Goal: Subscribe to service/newsletter

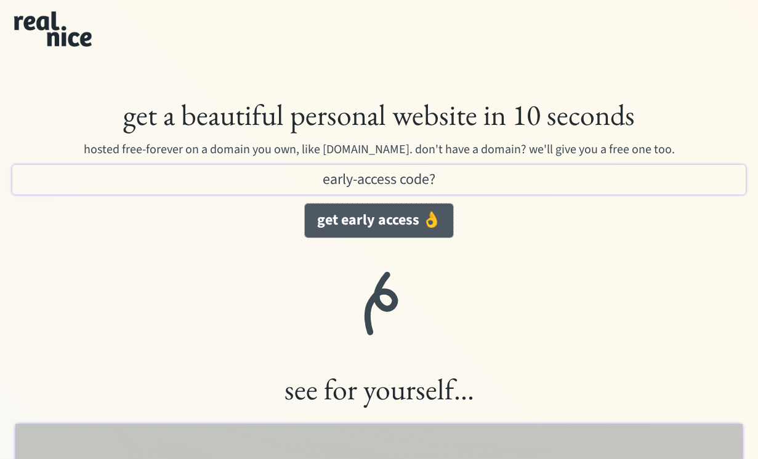
click at [410, 217] on button "get early access 👌" at bounding box center [379, 221] width 148 height 34
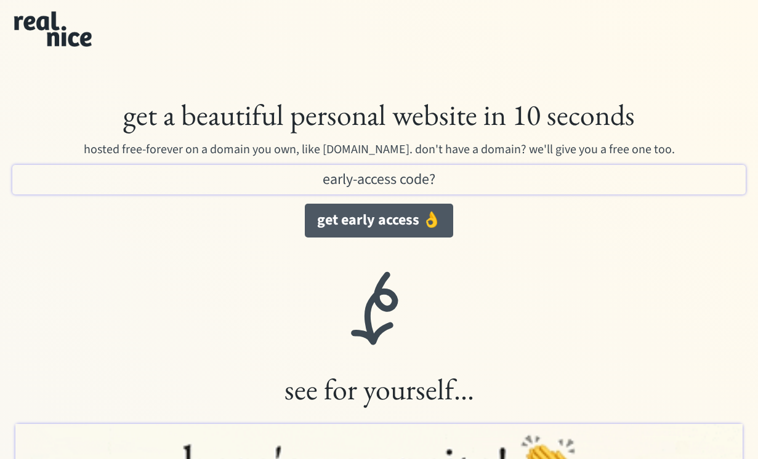
click at [340, 224] on button "get early access 👌" at bounding box center [379, 221] width 148 height 34
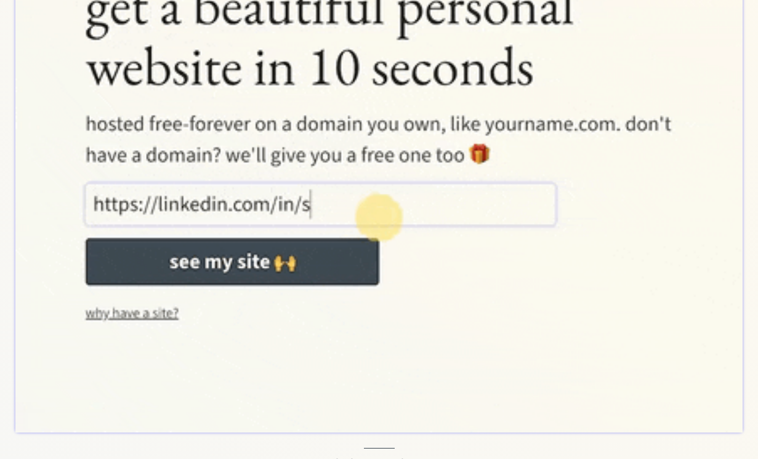
scroll to position [630, 0]
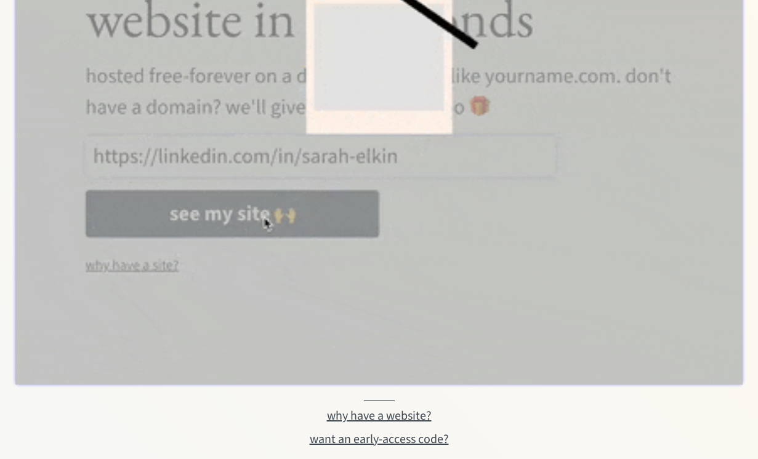
click at [356, 439] on div "want an early-access code?" at bounding box center [379, 439] width 139 height 15
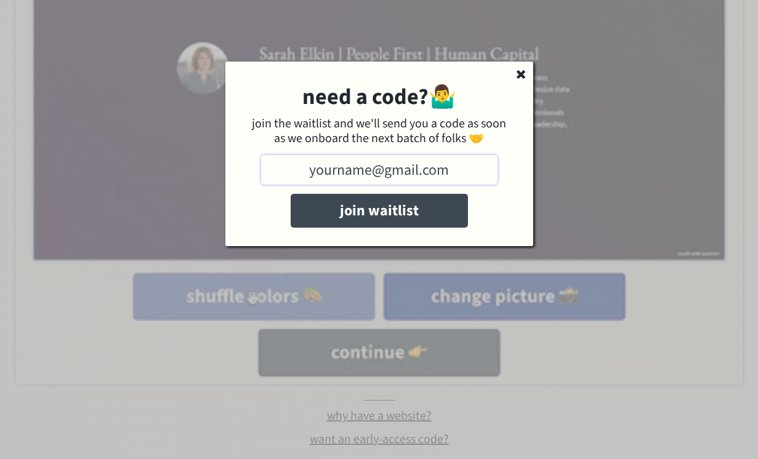
click at [365, 166] on input "input" at bounding box center [379, 170] width 236 height 30
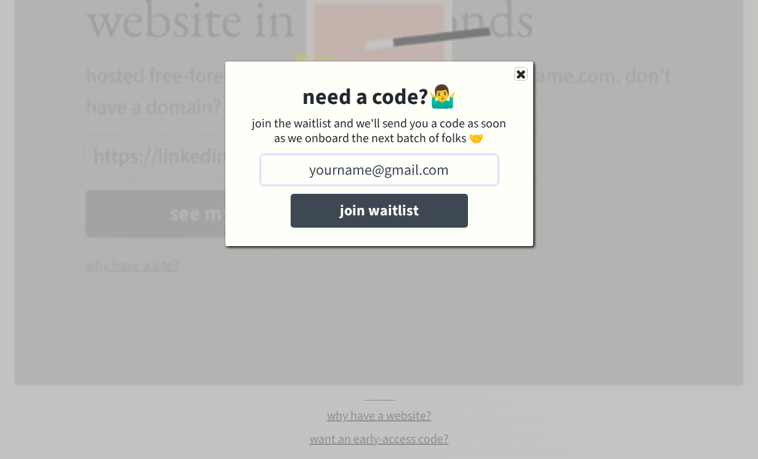
click at [516, 73] on icon at bounding box center [521, 74] width 12 height 12
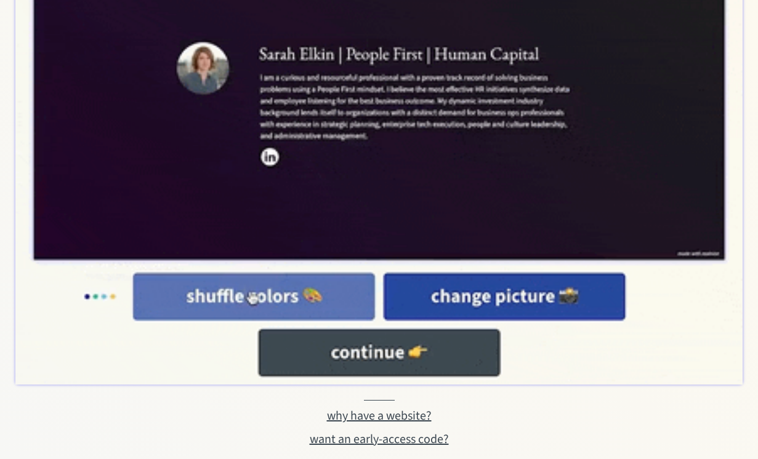
click at [388, 435] on div "want an early-access code?" at bounding box center [379, 439] width 139 height 15
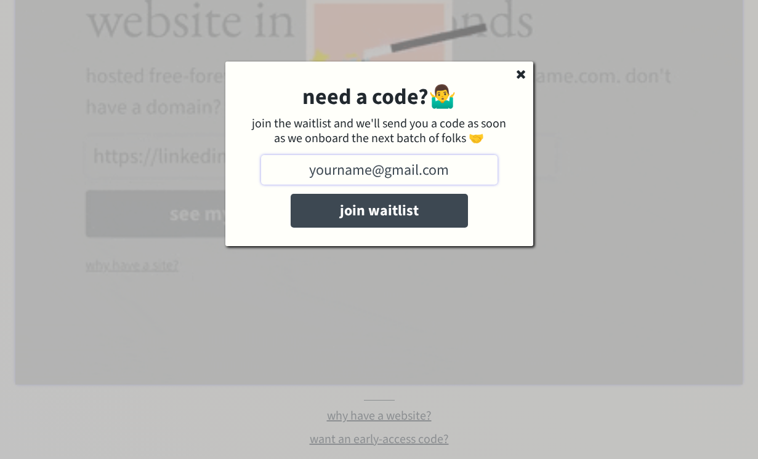
click at [416, 172] on input "input" at bounding box center [379, 170] width 236 height 30
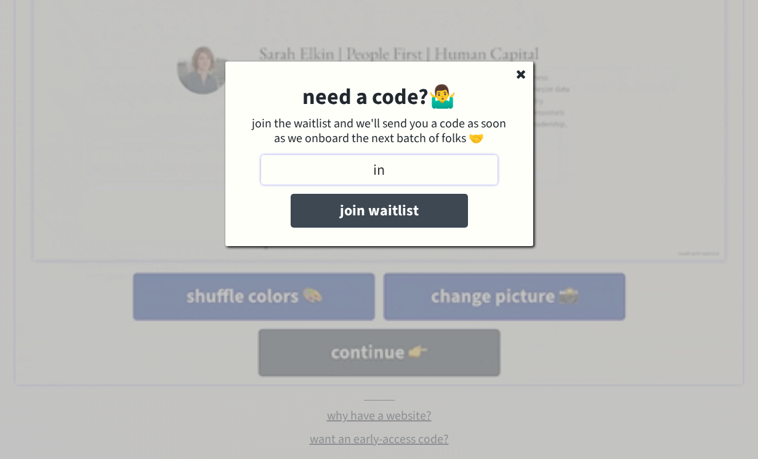
type input "i"
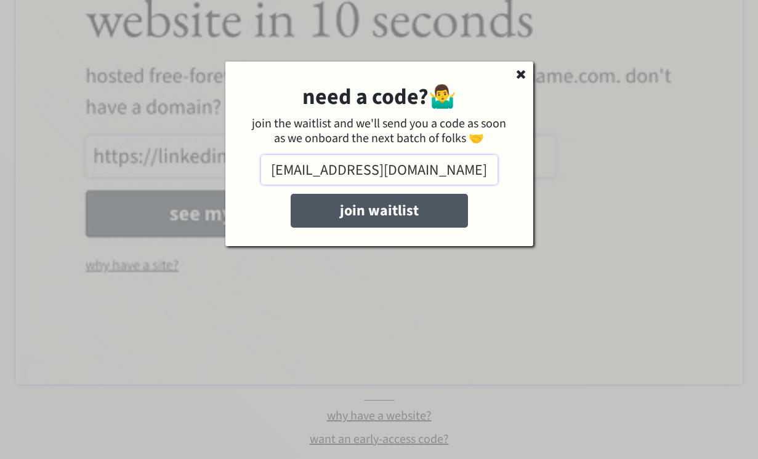
type input "[EMAIL_ADDRESS][DOMAIN_NAME]"
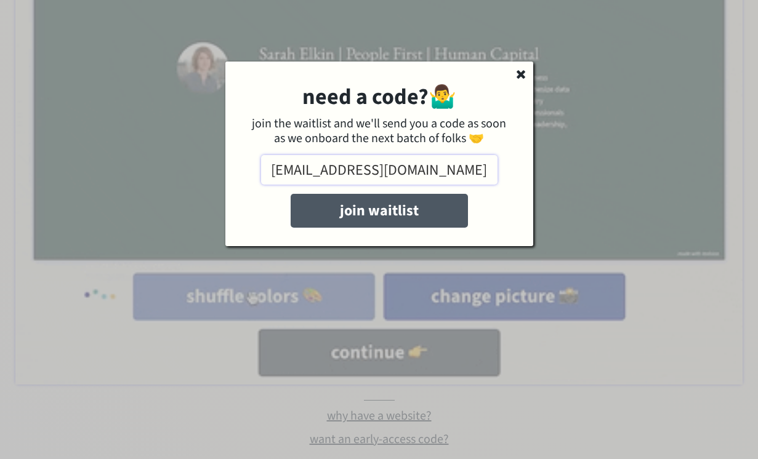
click at [396, 215] on button "join waitlist" at bounding box center [379, 211] width 177 height 34
